Goal: Task Accomplishment & Management: Manage account settings

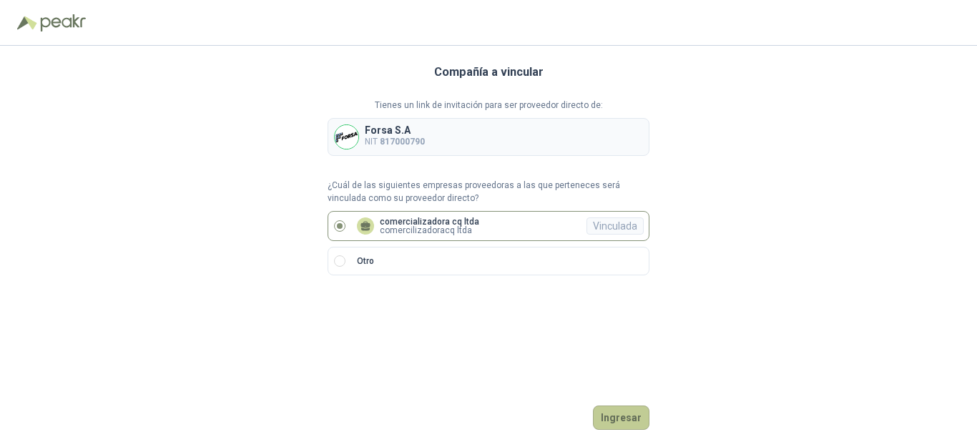
click at [612, 411] on button "Ingresar" at bounding box center [621, 418] width 57 height 24
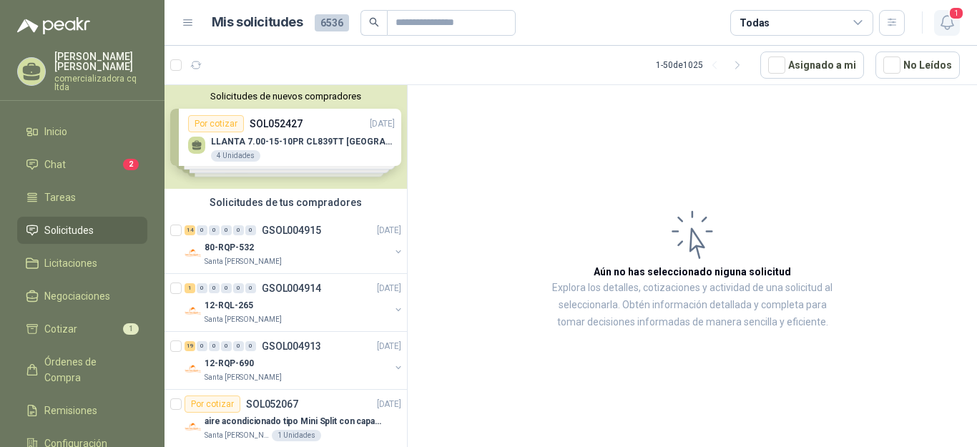
click at [943, 20] on icon "button" at bounding box center [948, 23] width 18 height 18
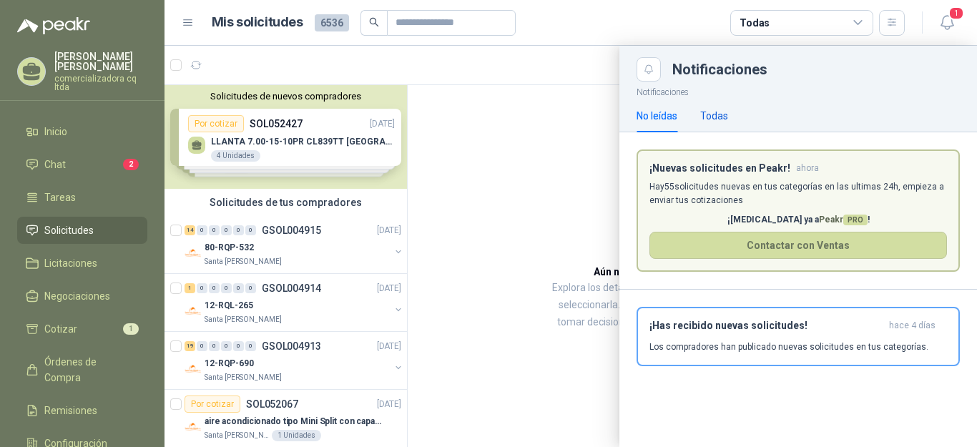
click at [712, 119] on div "Todas" at bounding box center [715, 116] width 28 height 16
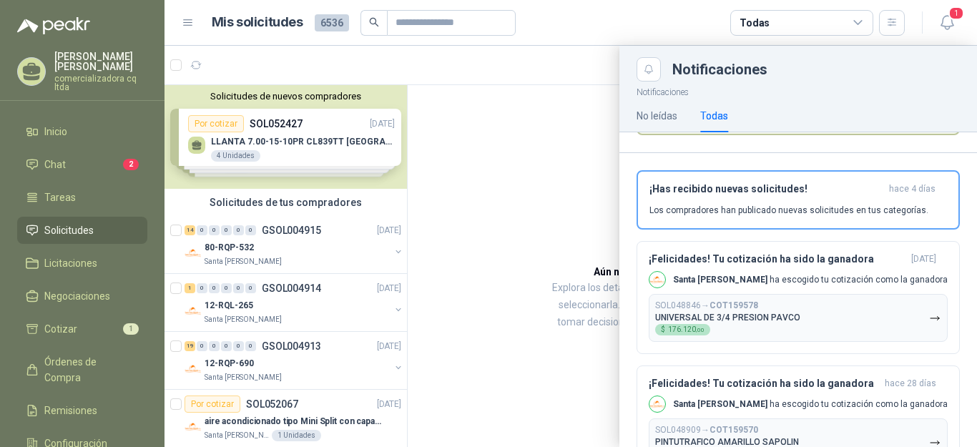
scroll to position [148, 0]
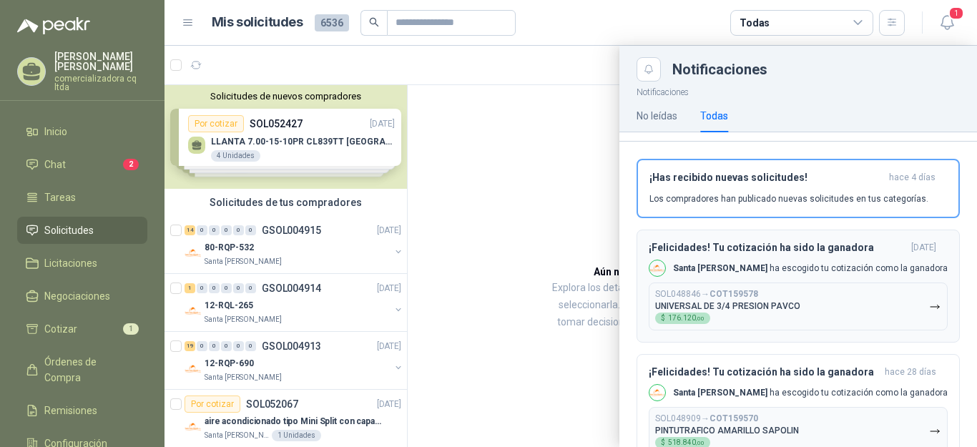
click at [748, 299] on b "COT159578" at bounding box center [734, 294] width 49 height 10
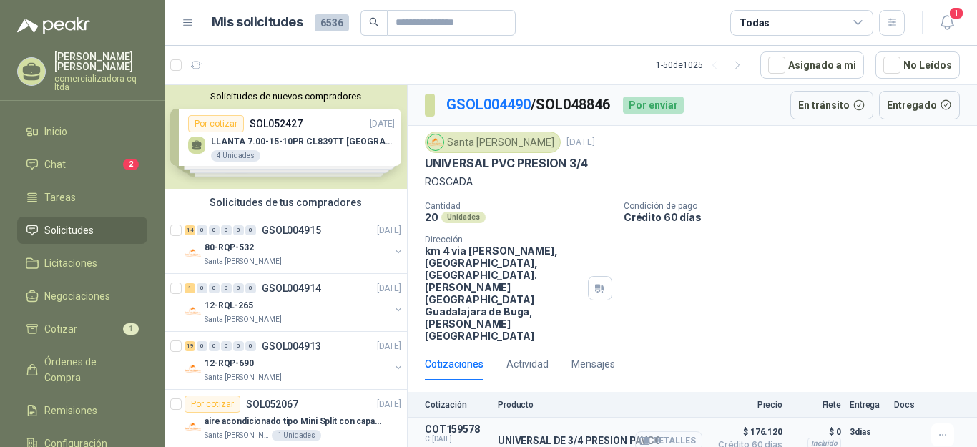
click at [666, 431] on button "Detalles" at bounding box center [668, 440] width 67 height 19
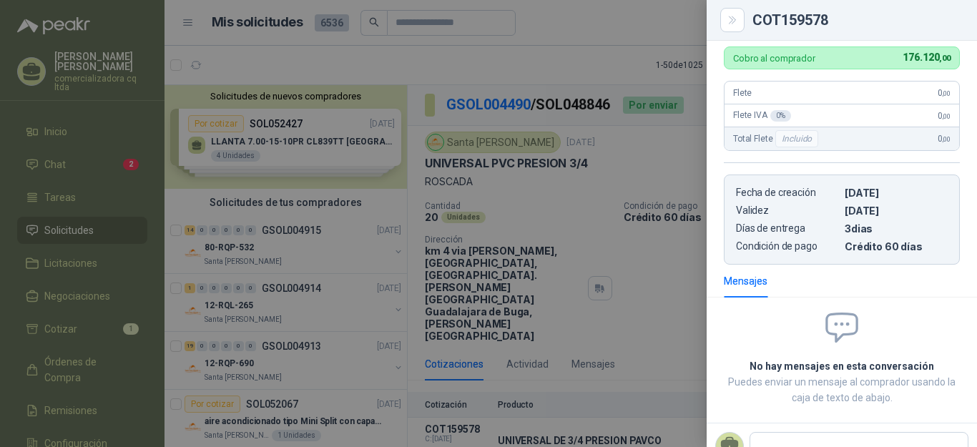
scroll to position [250, 0]
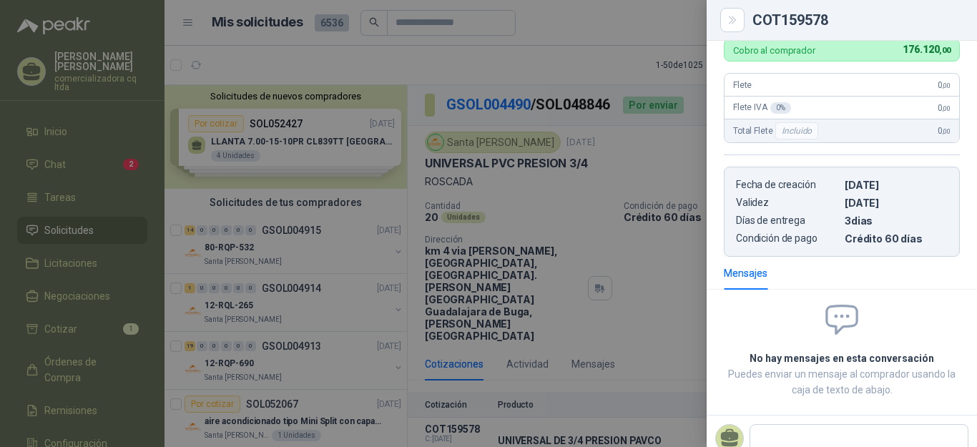
click at [660, 279] on div at bounding box center [488, 223] width 977 height 447
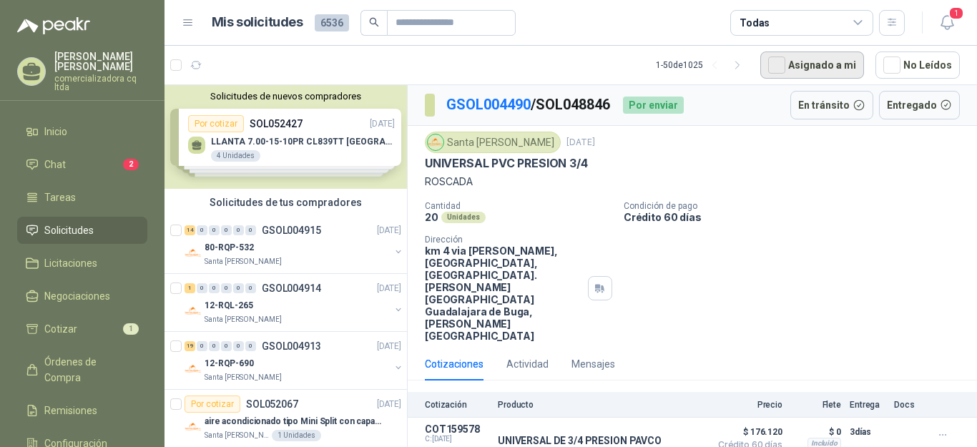
click at [824, 63] on button "Asignado a mi" at bounding box center [813, 65] width 104 height 27
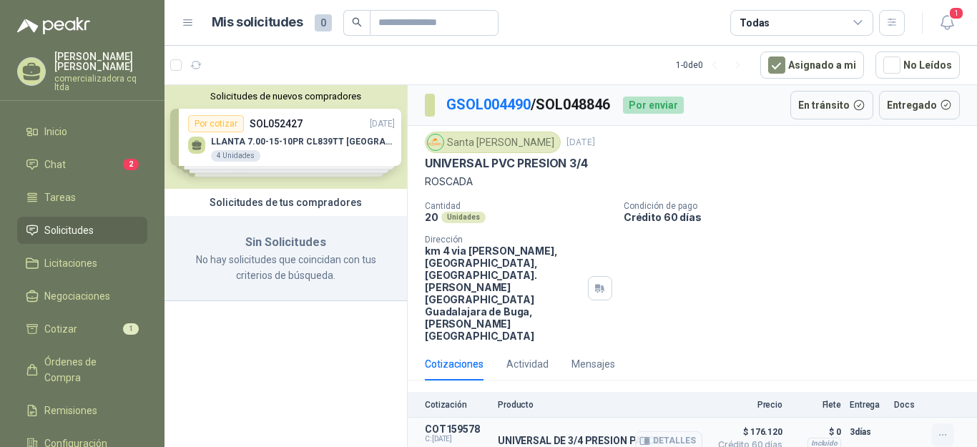
click at [941, 429] on icon "button" at bounding box center [943, 435] width 12 height 12
click at [591, 356] on div "Mensajes" at bounding box center [594, 364] width 44 height 16
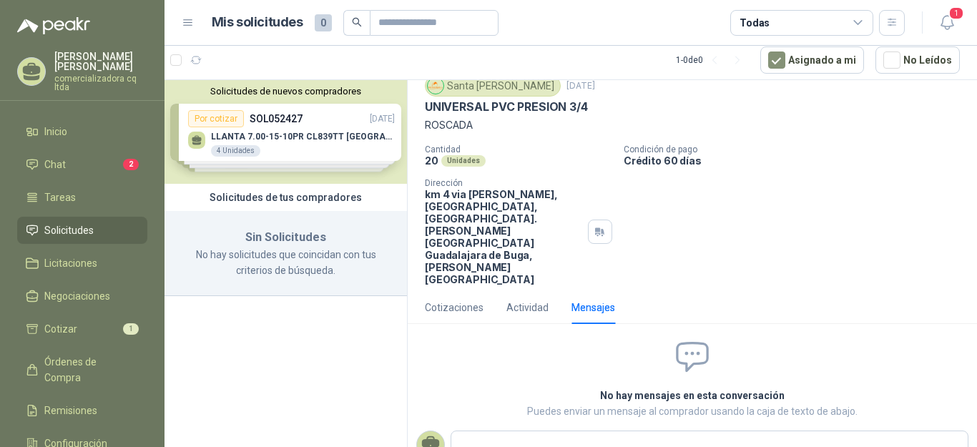
scroll to position [59, 0]
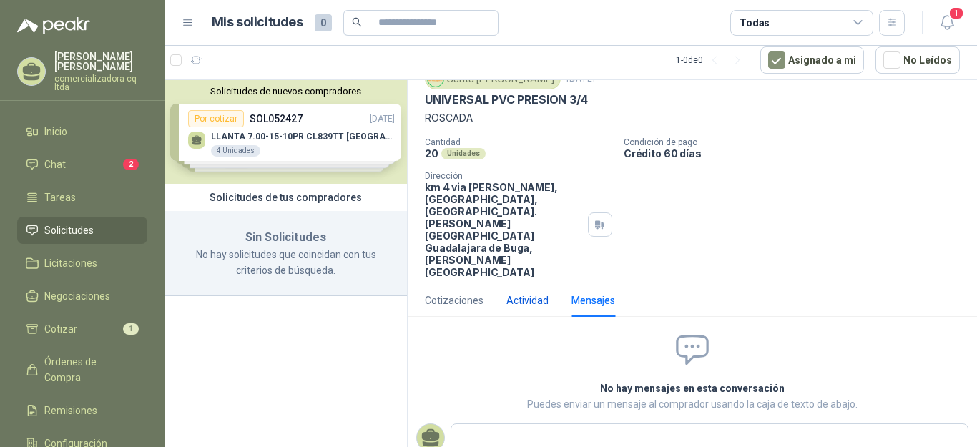
click at [525, 293] on div "Actividad" at bounding box center [528, 301] width 42 height 16
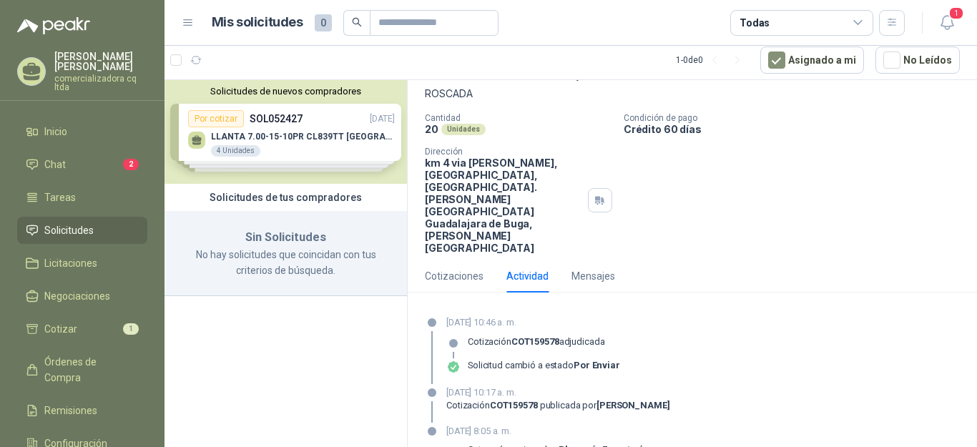
scroll to position [93, 0]
